Goal: Entertainment & Leisure: Consume media (video, audio)

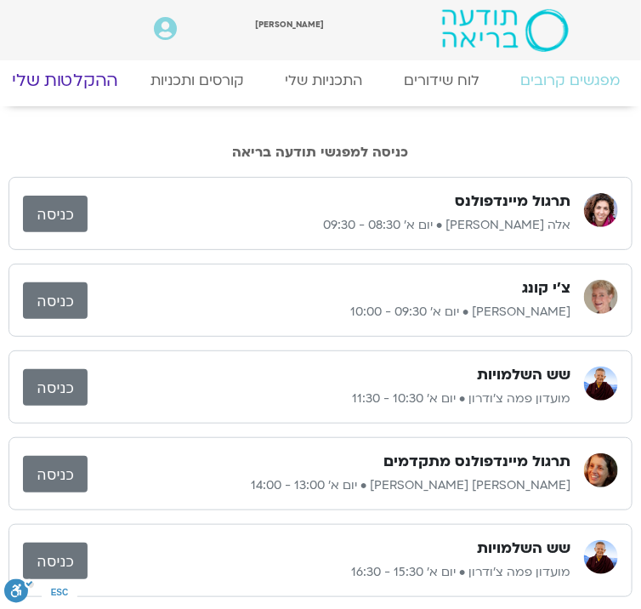
click at [75, 82] on link "ההקלטות שלי" at bounding box center [65, 81] width 156 height 42
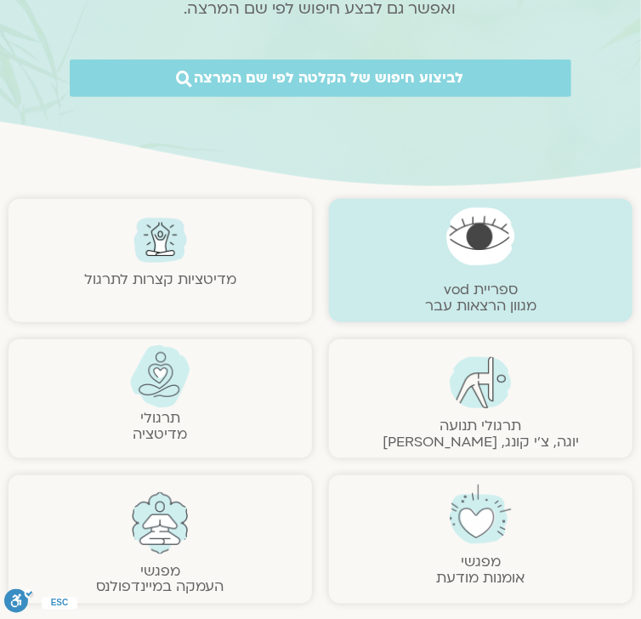
scroll to position [340, 0]
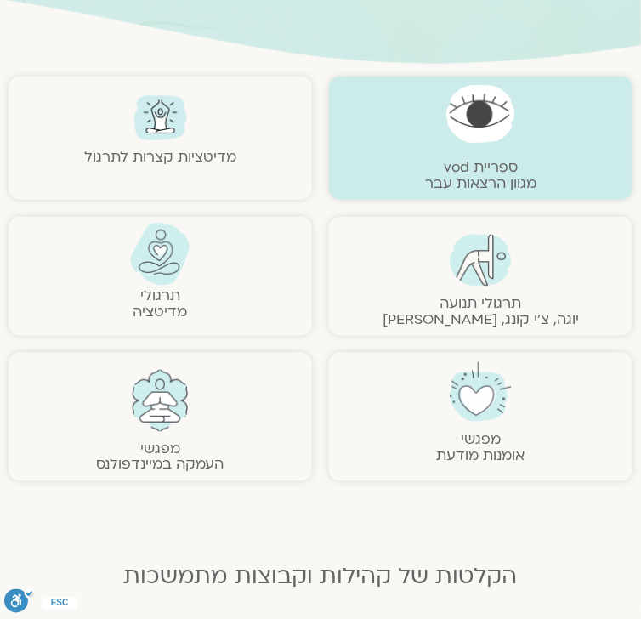
click at [468, 275] on img at bounding box center [481, 260] width 62 height 53
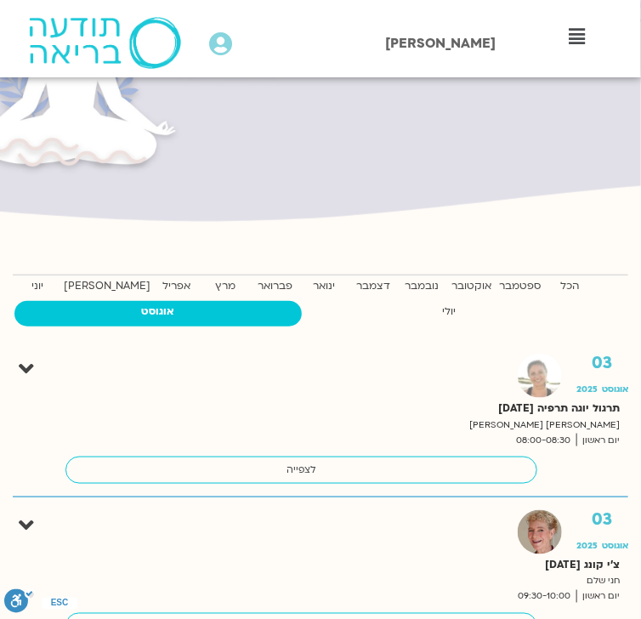
scroll to position [68, 0]
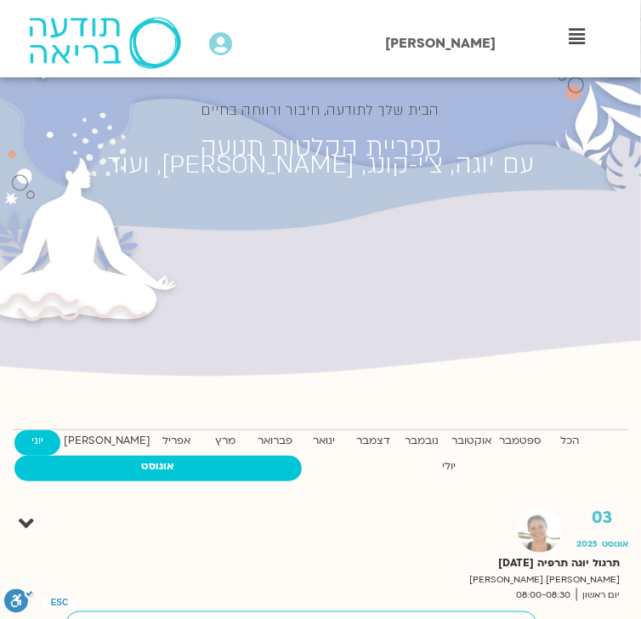
click at [60, 437] on strong "יוני" at bounding box center [37, 441] width 46 height 18
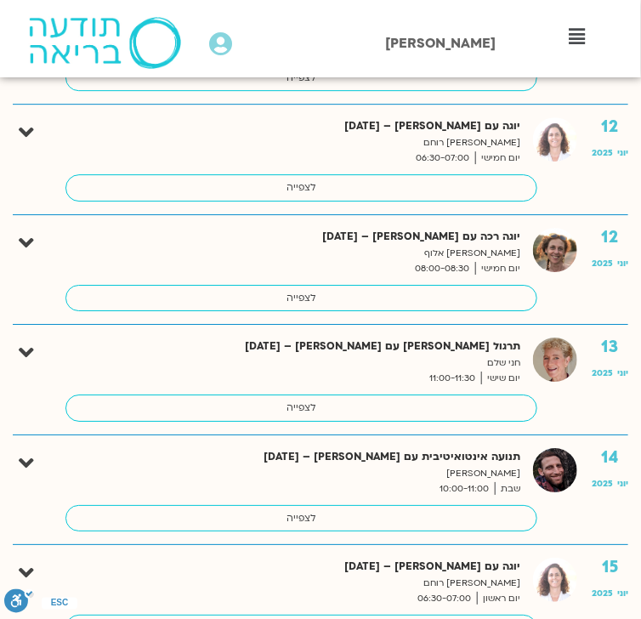
scroll to position [2992, 0]
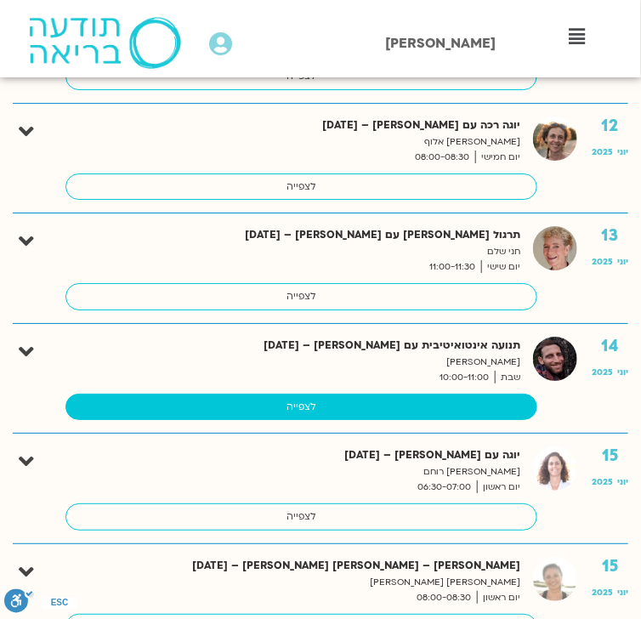
click at [306, 395] on link "לצפייה" at bounding box center [301, 407] width 472 height 27
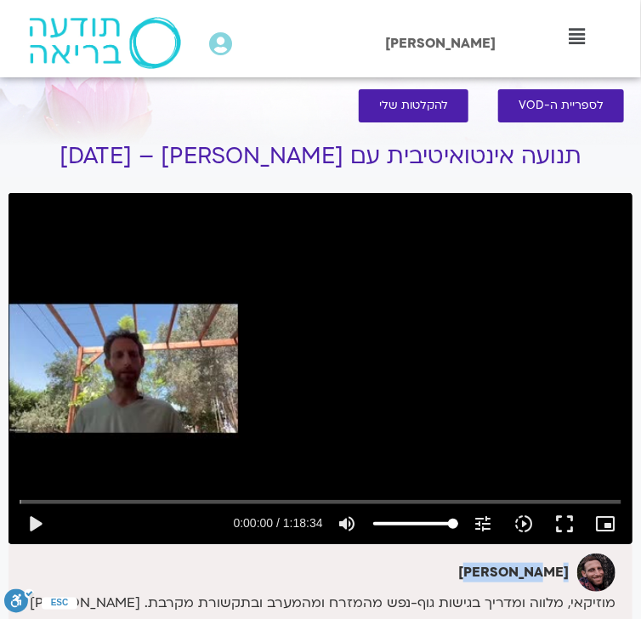
drag, startPoint x: 566, startPoint y: 573, endPoint x: 487, endPoint y: 585, distance: 80.0
click at [487, 585] on div "[PERSON_NAME]" at bounding box center [314, 572] width 603 height 38
copy strong "[PERSON_NAME]"
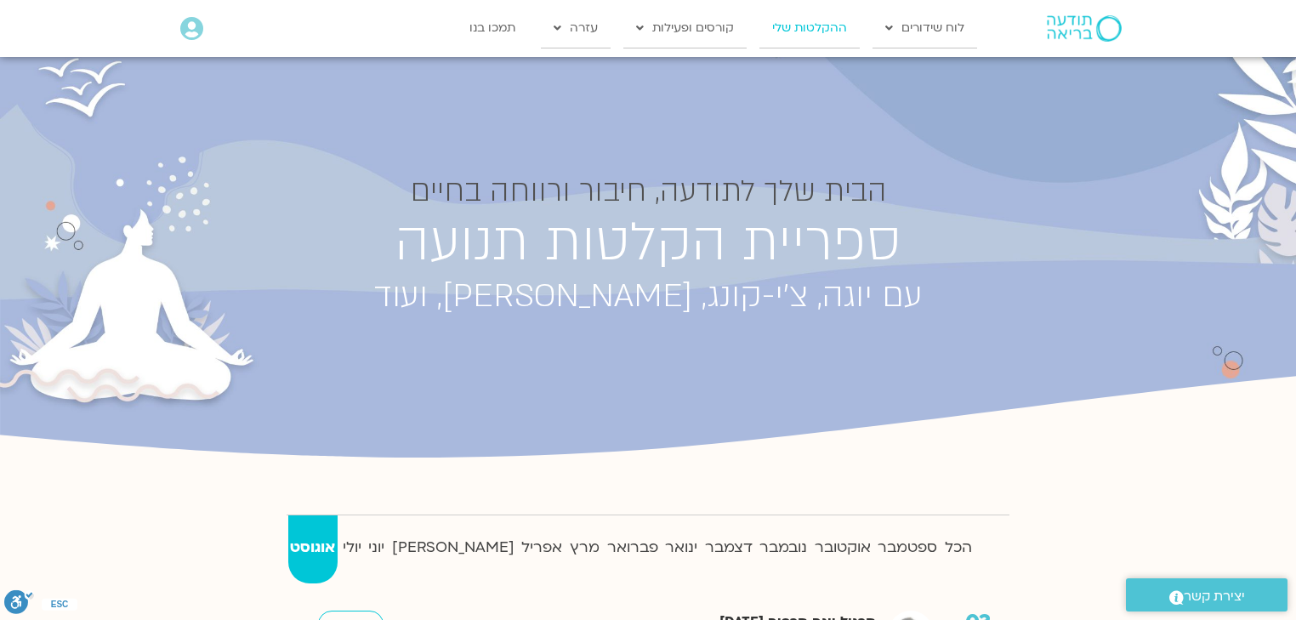
click at [640, 27] on link "ההקלטות שלי" at bounding box center [809, 28] width 100 height 39
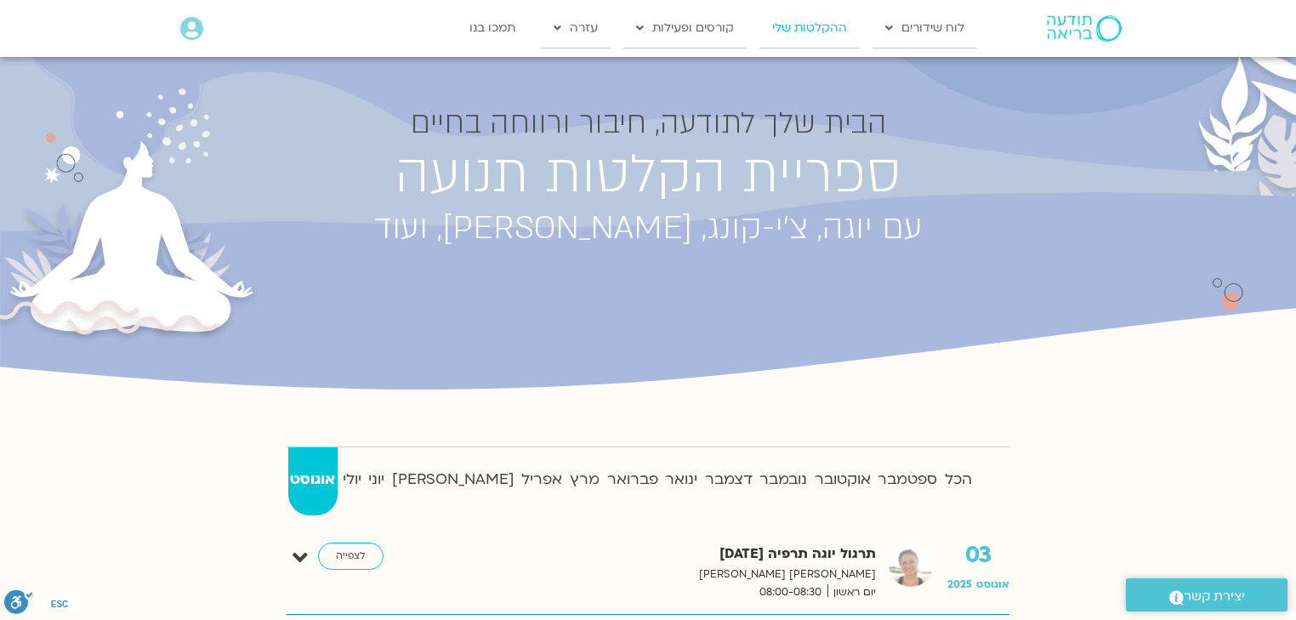
scroll to position [292, 0]
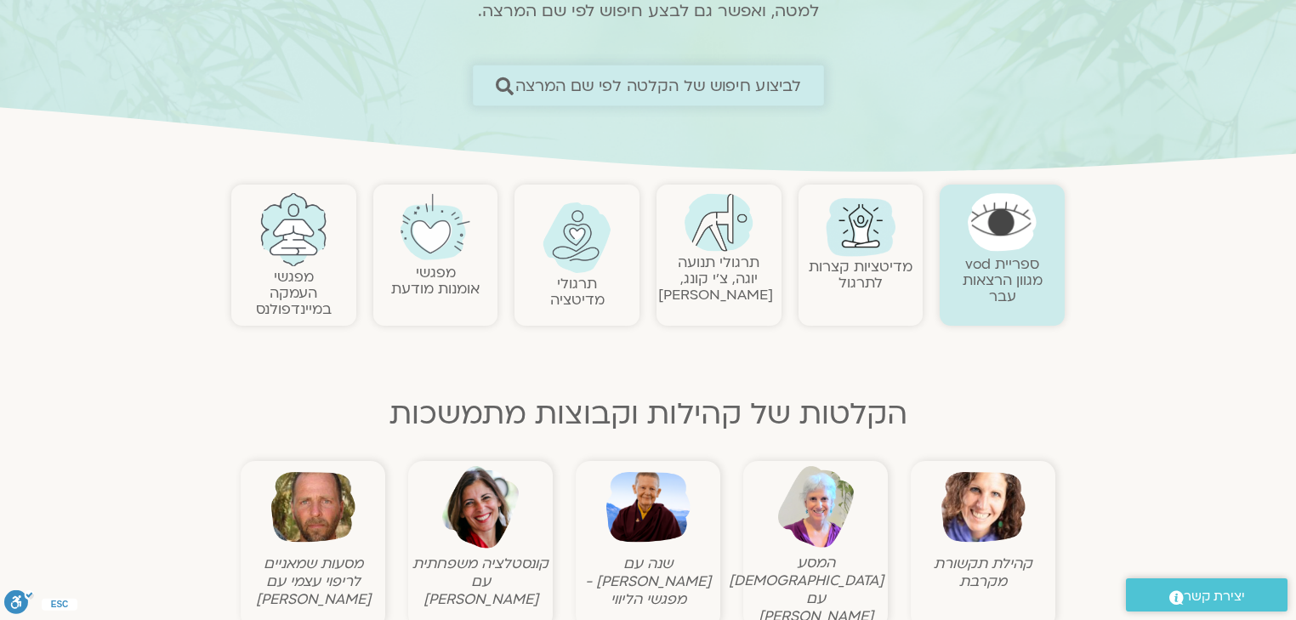
click at [681, 85] on span "לביצוע חיפוש של הקלטה לפי שם המרצה" at bounding box center [657, 86] width 286 height 18
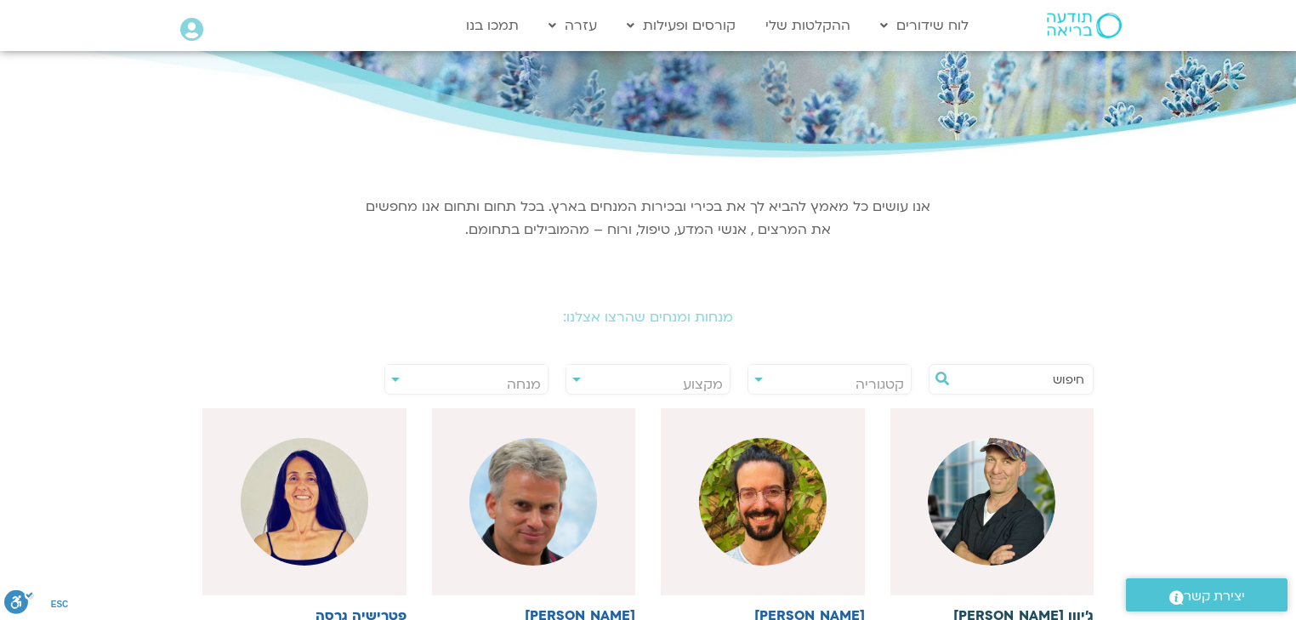
scroll to position [204, 0]
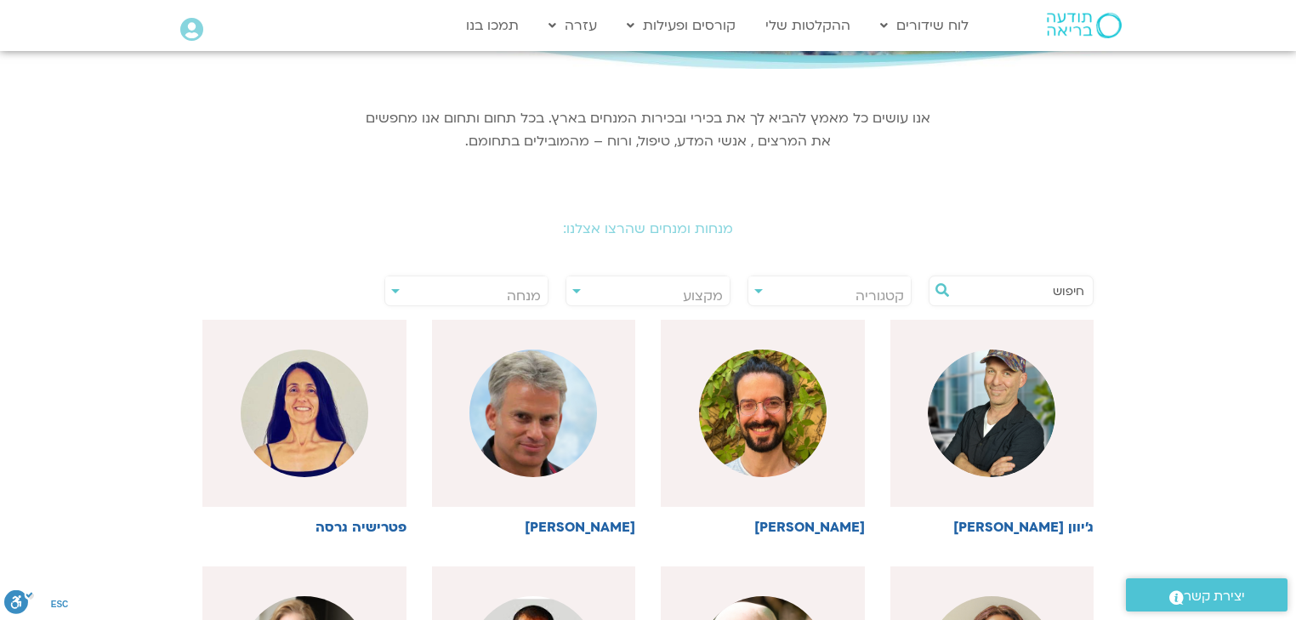
click at [1051, 298] on input "text" at bounding box center [1019, 290] width 129 height 29
paste input "[PERSON_NAME]"
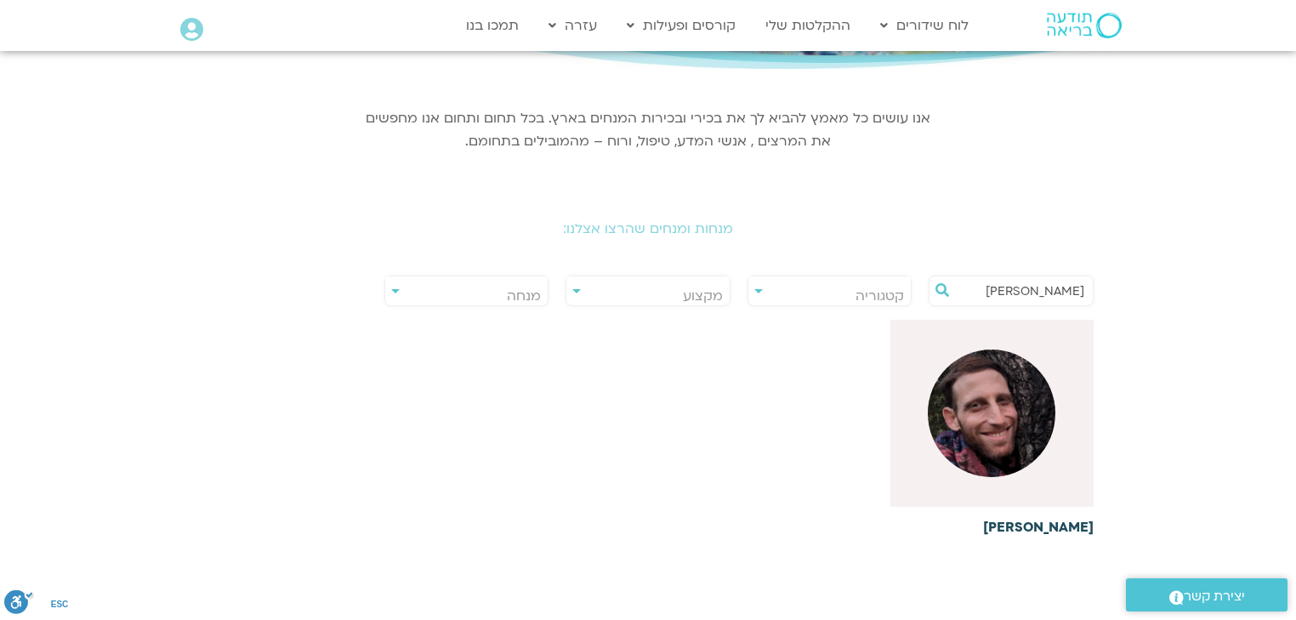
type input "[PERSON_NAME]"
click at [1041, 475] on div at bounding box center [992, 413] width 204 height 187
click at [1052, 527] on h6 "[PERSON_NAME]" at bounding box center [992, 526] width 204 height 15
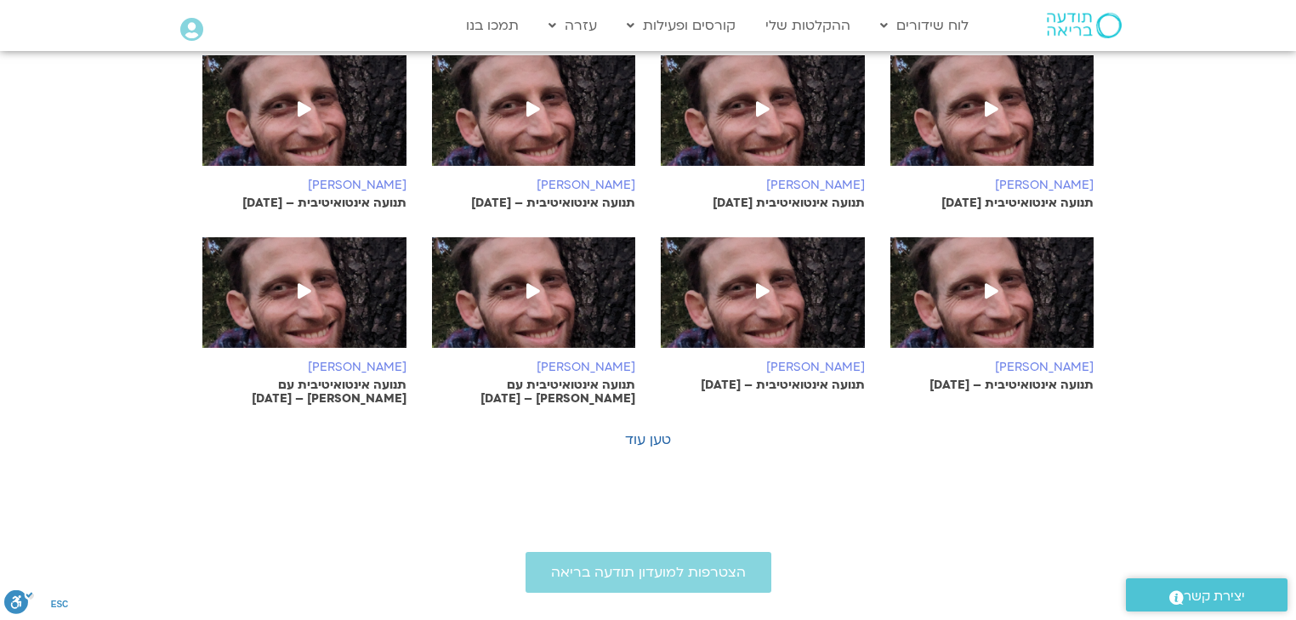
scroll to position [1020, 0]
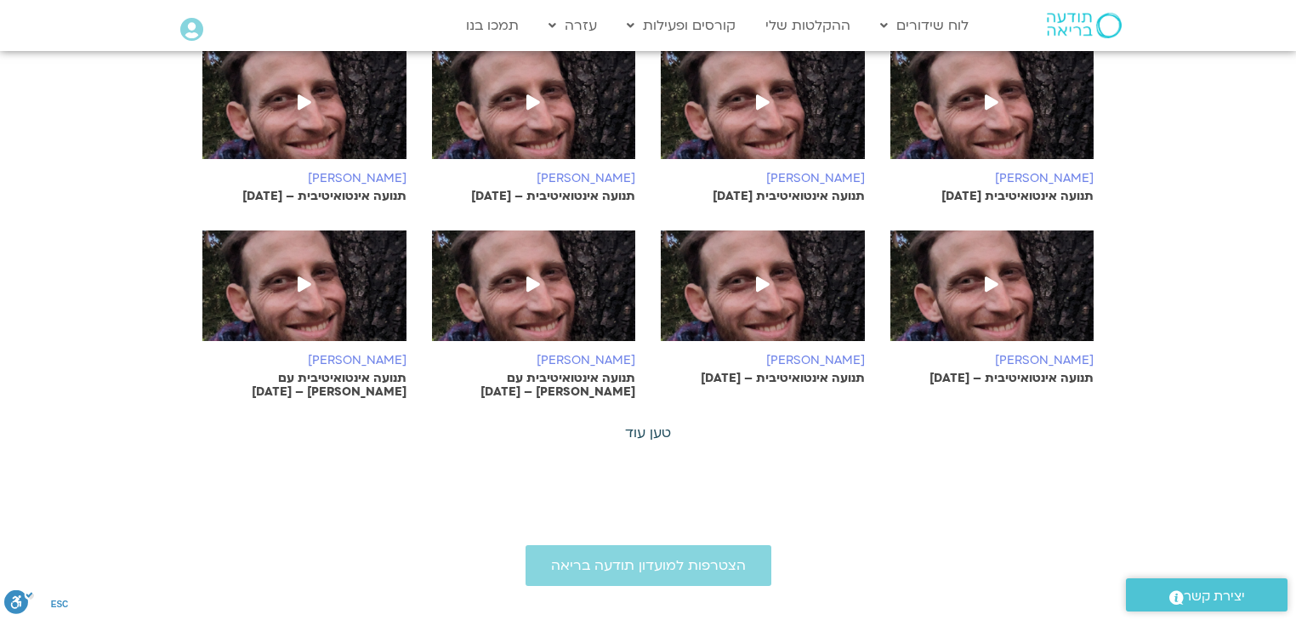
click at [649, 428] on link "טען עוד" at bounding box center [648, 432] width 46 height 19
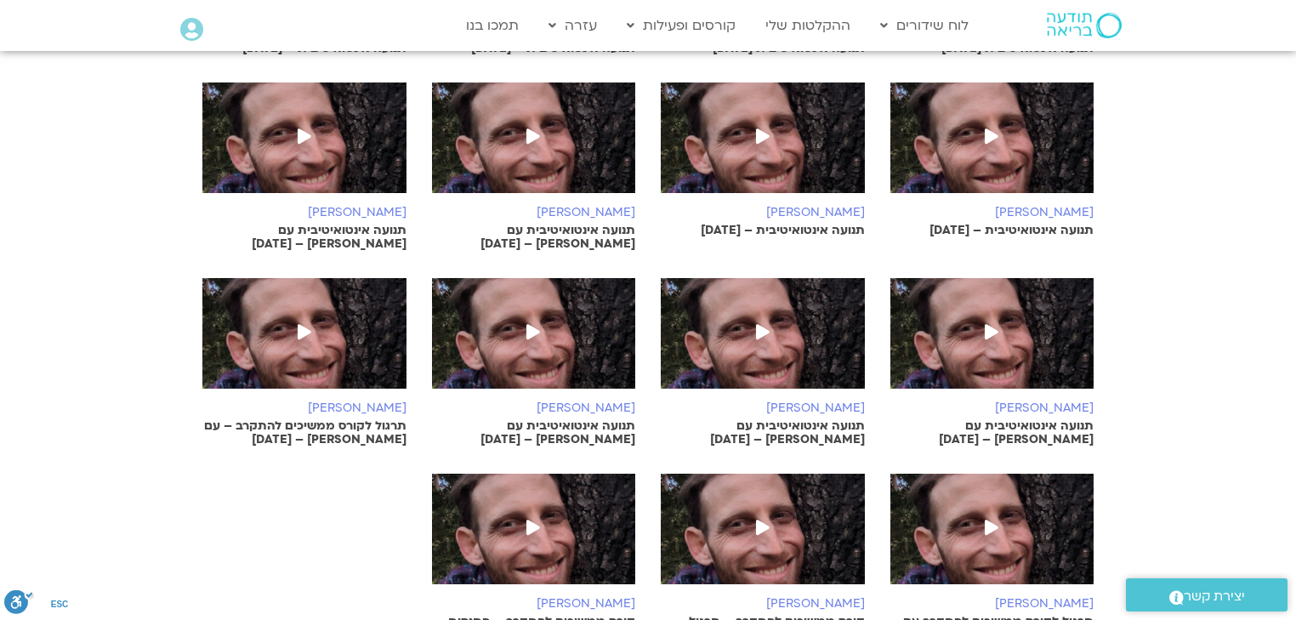
scroll to position [1224, 0]
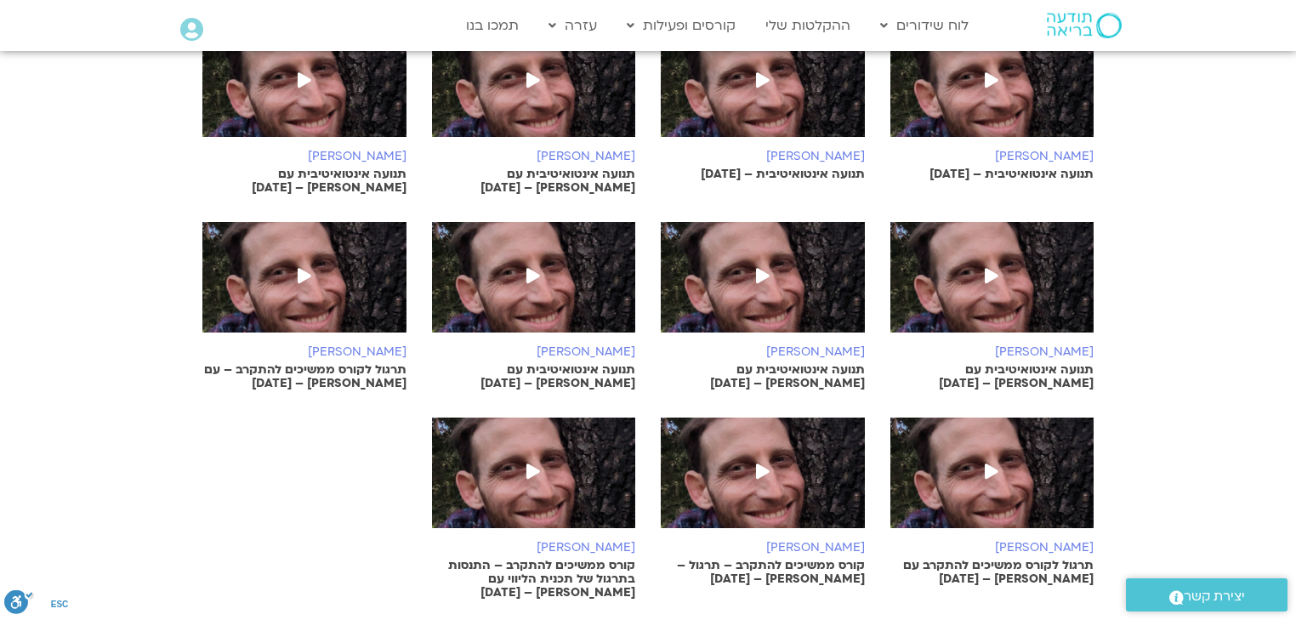
click at [594, 366] on p "תנועה אינטואיטיבית עם [PERSON_NAME] – [DATE]" at bounding box center [534, 376] width 204 height 27
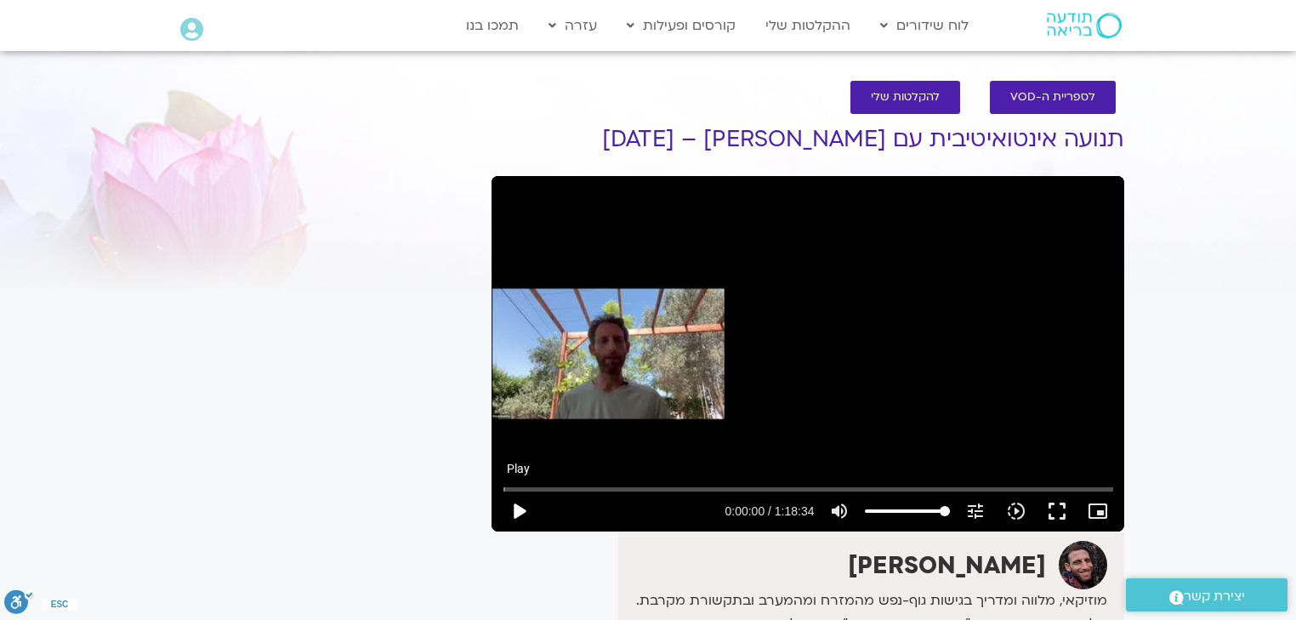
click at [522, 513] on button "play_arrow" at bounding box center [518, 511] width 41 height 41
click at [519, 513] on button "pause" at bounding box center [518, 511] width 41 height 41
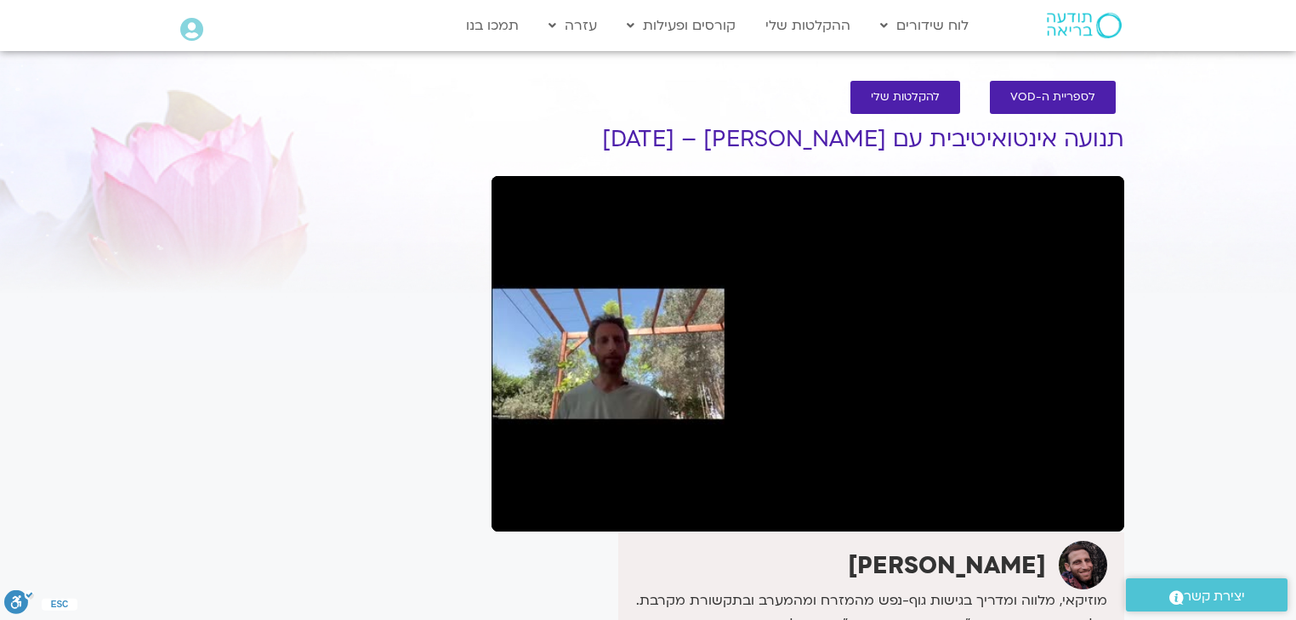
type input "179.801387"
